Goal: Transaction & Acquisition: Download file/media

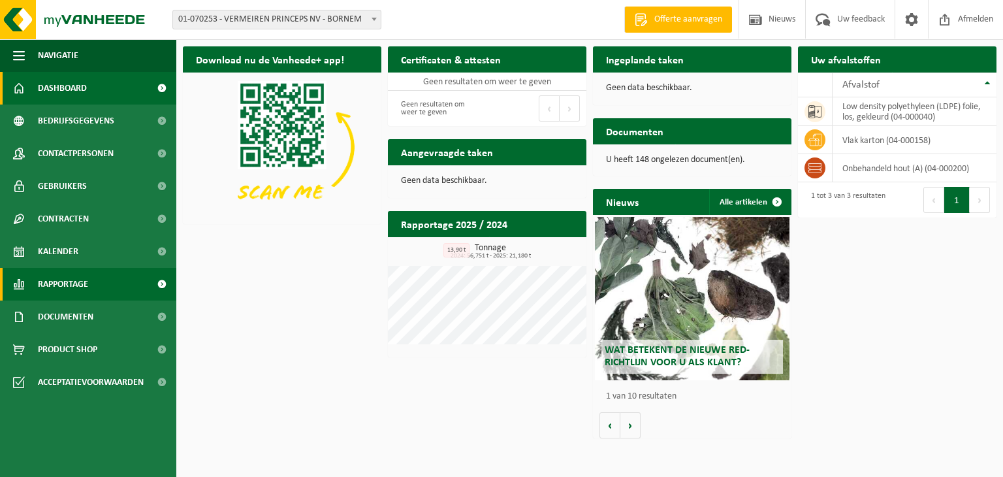
click at [116, 293] on link "Rapportage" at bounding box center [88, 284] width 176 height 33
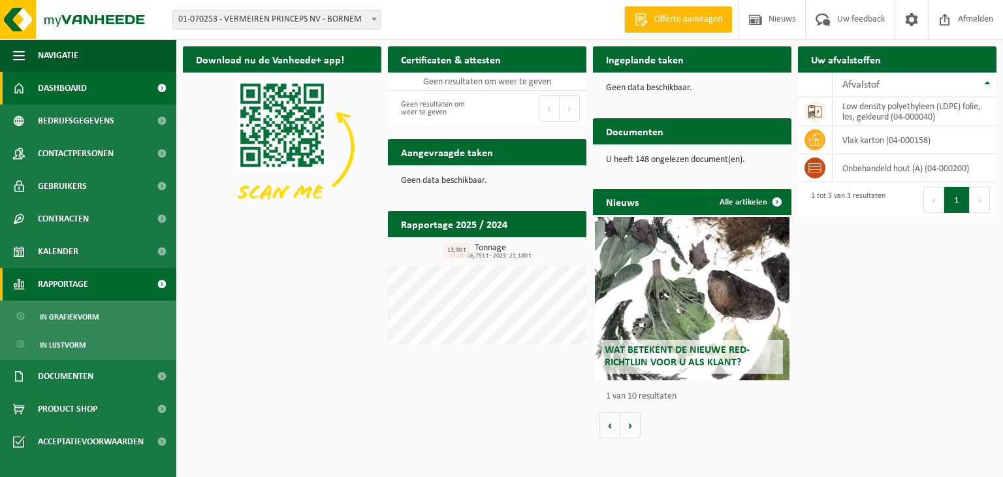
click at [118, 286] on link "Rapportage" at bounding box center [88, 284] width 176 height 33
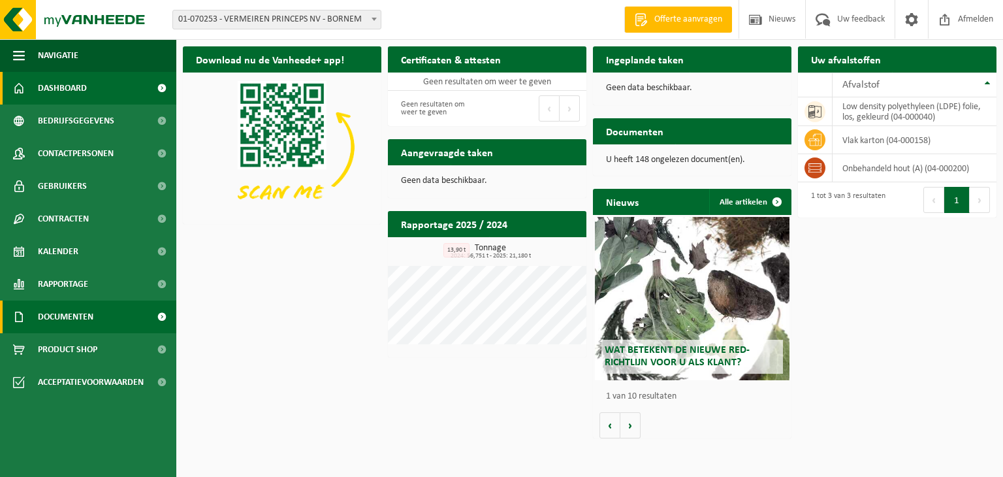
click at [101, 314] on link "Documenten" at bounding box center [88, 316] width 176 height 33
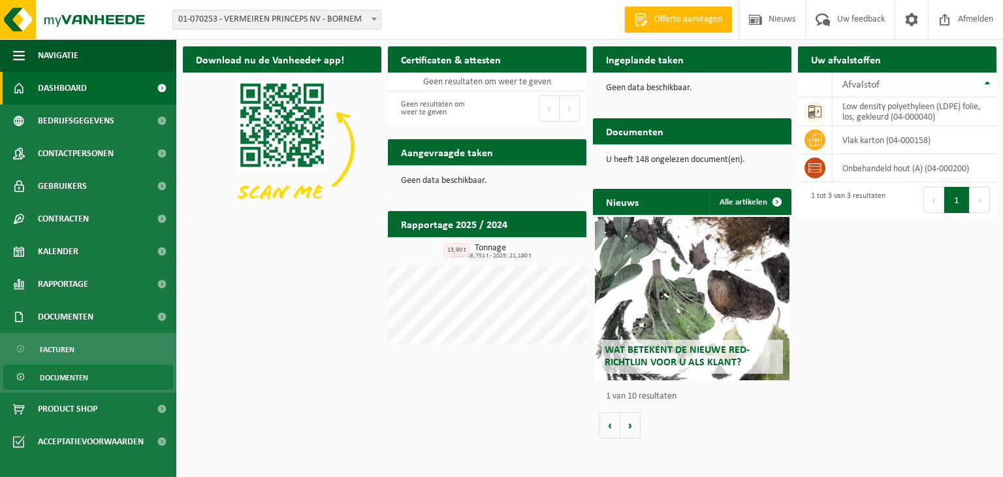
click at [71, 383] on span "Documenten" at bounding box center [64, 377] width 48 height 25
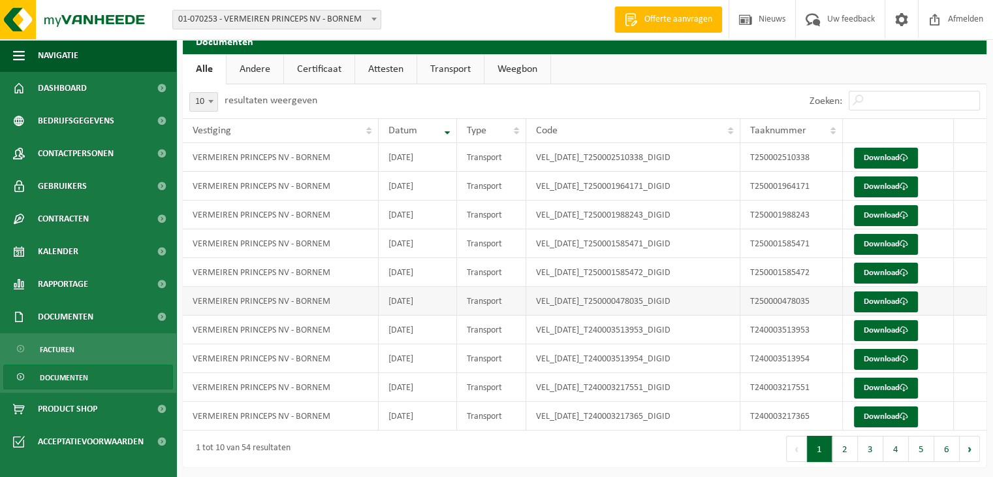
scroll to position [20, 0]
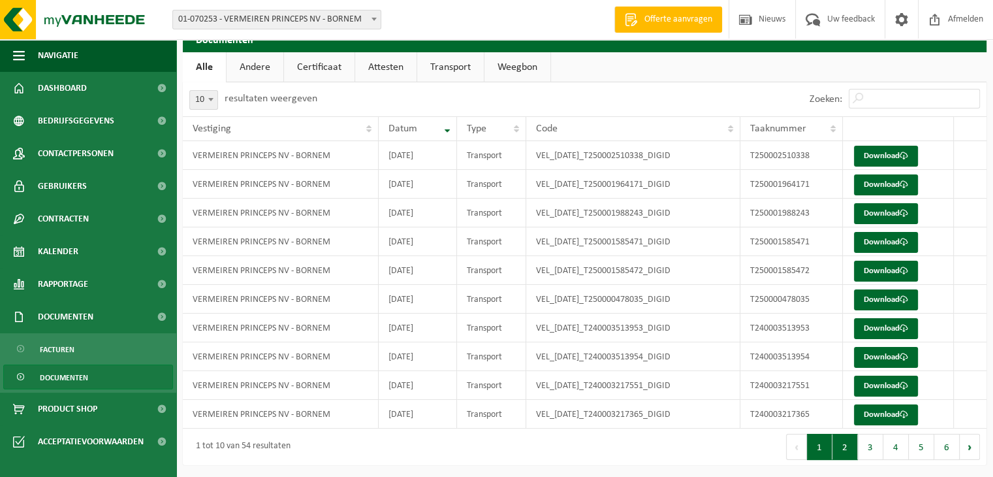
click at [852, 441] on button "2" at bounding box center [845, 447] width 25 height 26
click at [871, 441] on button "3" at bounding box center [870, 447] width 25 height 26
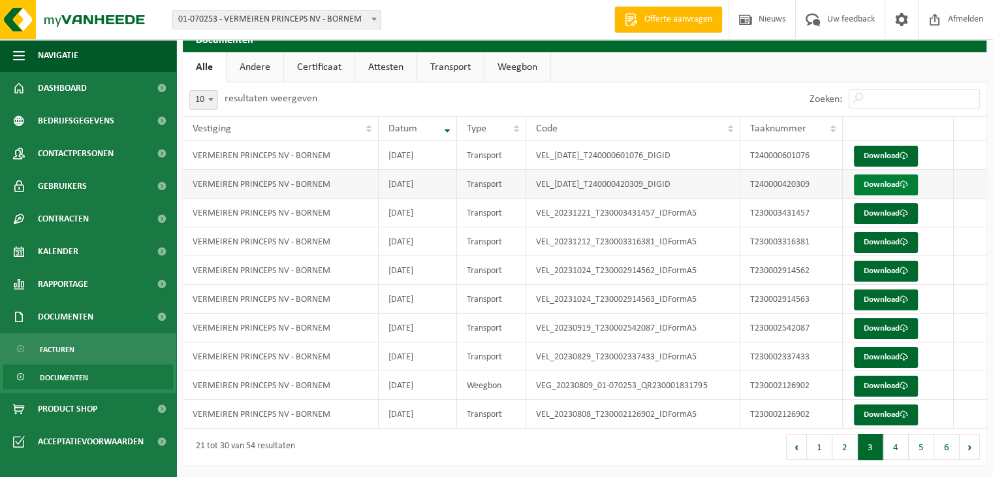
click at [867, 184] on link "Download" at bounding box center [886, 184] width 64 height 21
click at [888, 149] on link "Download" at bounding box center [886, 156] width 64 height 21
click at [841, 445] on button "2" at bounding box center [845, 447] width 25 height 26
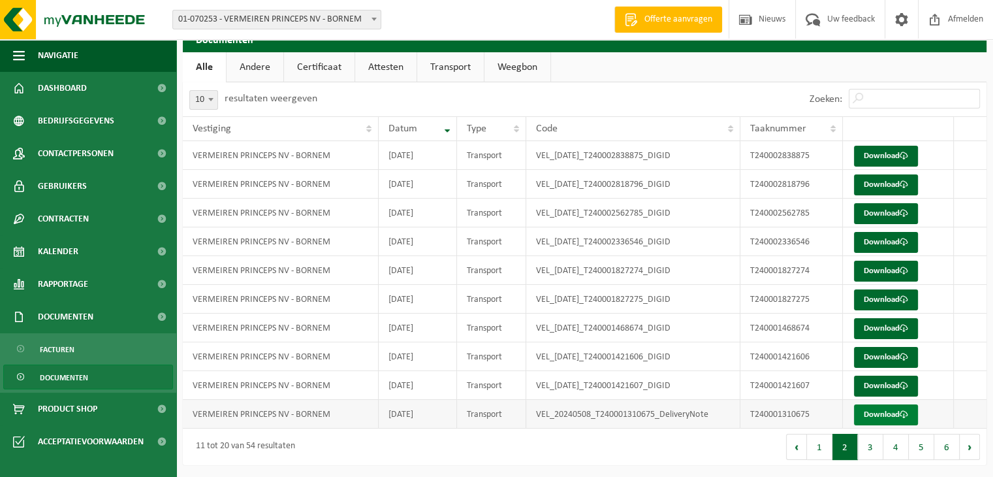
click at [882, 411] on link "Download" at bounding box center [886, 414] width 64 height 21
click at [888, 384] on link "Download" at bounding box center [886, 386] width 64 height 21
click at [884, 354] on link "Download" at bounding box center [886, 357] width 64 height 21
click at [880, 328] on link "Download" at bounding box center [886, 328] width 64 height 21
click at [877, 297] on link "Download" at bounding box center [886, 299] width 64 height 21
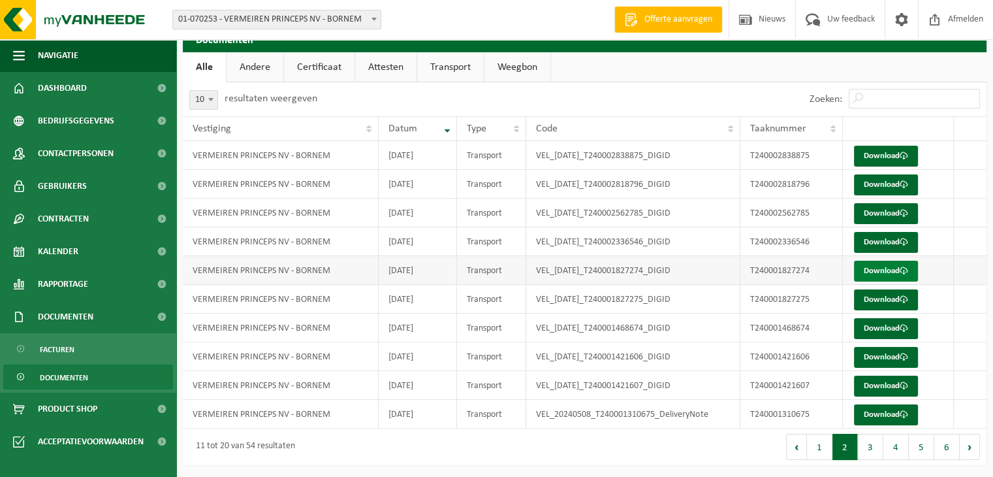
click at [880, 274] on link "Download" at bounding box center [886, 271] width 64 height 21
click at [875, 236] on link "Download" at bounding box center [886, 242] width 64 height 21
click at [878, 212] on link "Download" at bounding box center [886, 213] width 64 height 21
click at [880, 183] on link "Download" at bounding box center [886, 184] width 64 height 21
click at [986, 155] on td at bounding box center [970, 155] width 33 height 29
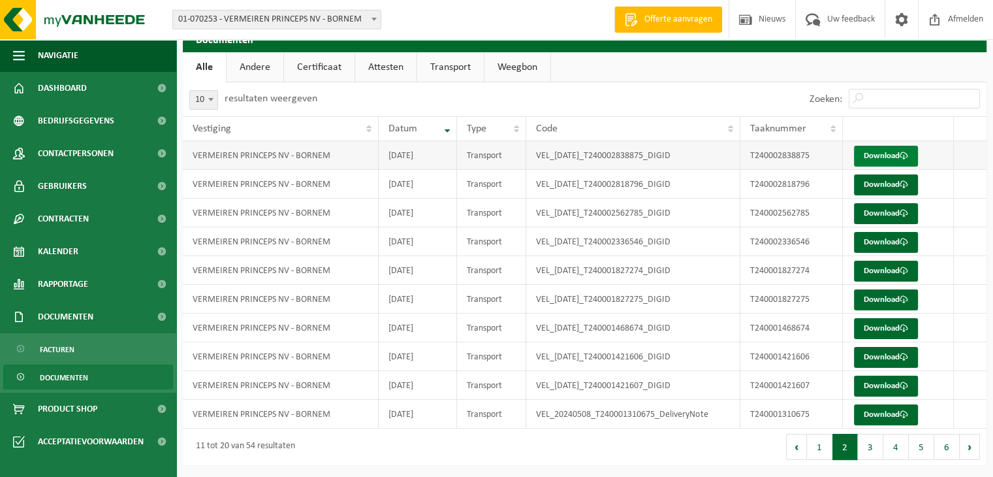
click at [885, 157] on link "Download" at bounding box center [886, 156] width 64 height 21
click at [820, 455] on button "1" at bounding box center [819, 447] width 25 height 26
click at [878, 413] on link "Download" at bounding box center [886, 414] width 64 height 21
click at [888, 385] on link "Download" at bounding box center [886, 386] width 64 height 21
click at [883, 352] on link "Download" at bounding box center [886, 357] width 64 height 21
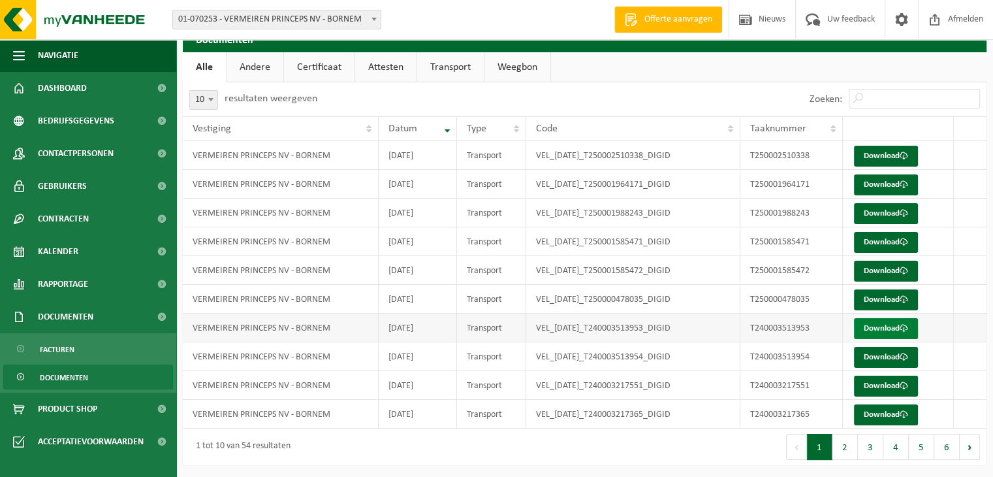
click at [874, 327] on link "Download" at bounding box center [886, 328] width 64 height 21
click at [97, 280] on link "Rapportage" at bounding box center [88, 284] width 176 height 33
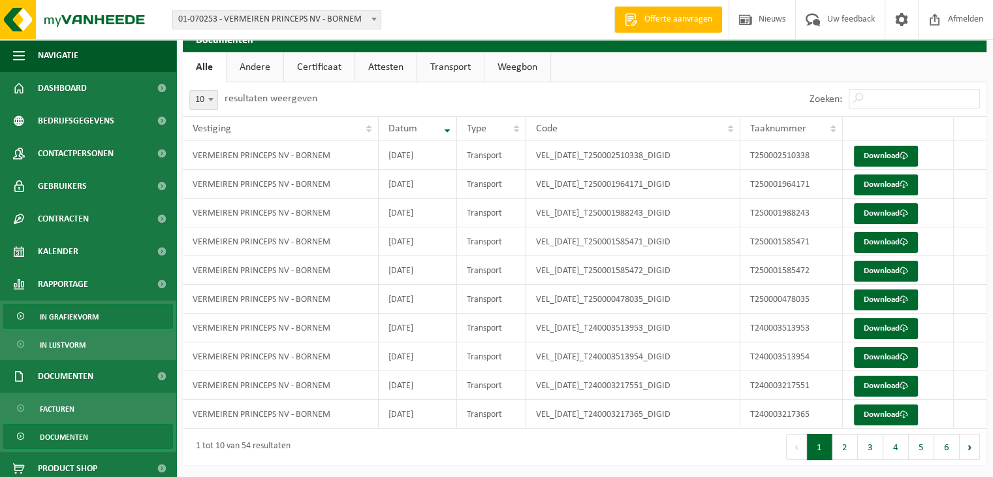
click at [84, 317] on span "In grafiekvorm" at bounding box center [69, 316] width 59 height 25
